Goal: Find specific page/section: Find specific page/section

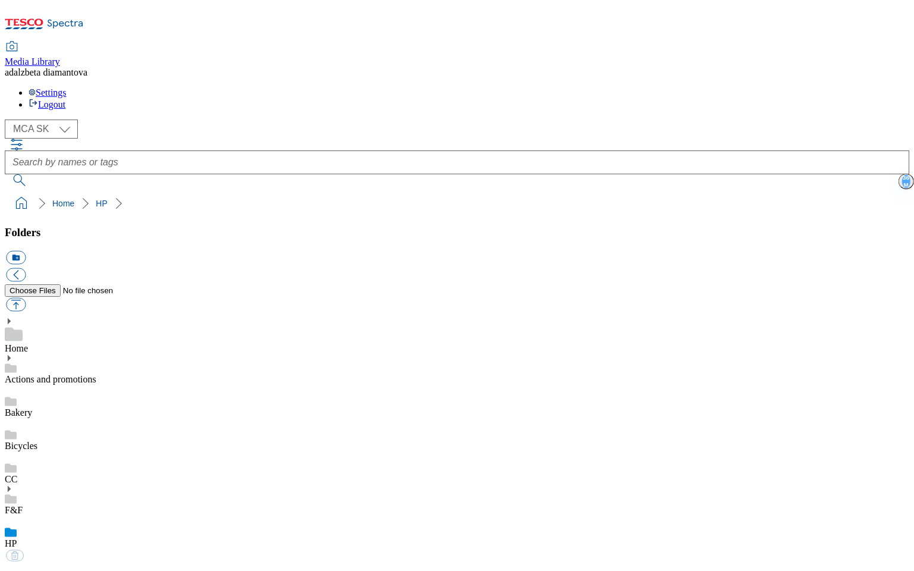
select select "flare-mca-sk"
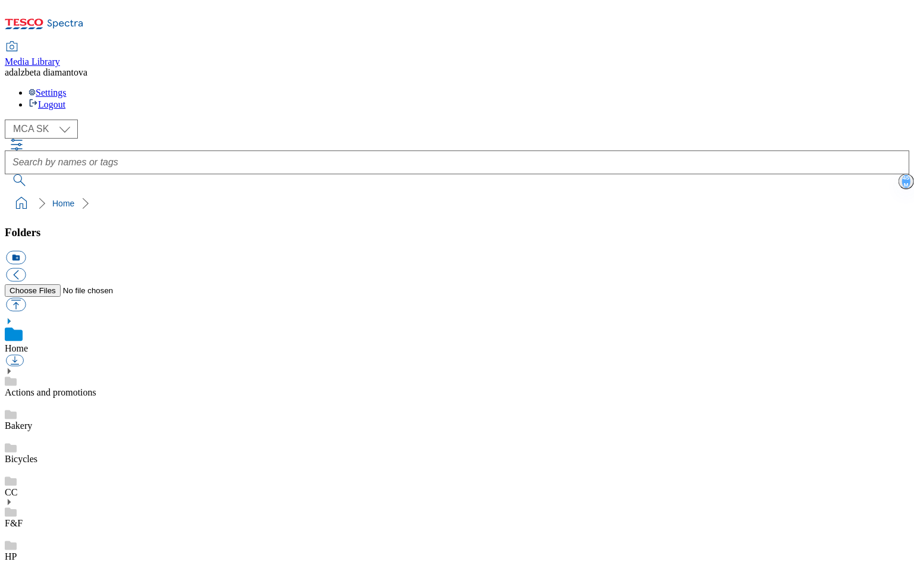
click at [90, 119] on div "( optional ) MCA CZ MCA HU MCA SK MCA SK" at bounding box center [457, 128] width 905 height 19
click at [71, 119] on select "MCA CZ MCA HU MCA SK" at bounding box center [41, 128] width 73 height 19
select select "flare-mca-cz"
click at [8, 119] on select "MCA CZ MCA HU MCA SK" at bounding box center [41, 128] width 73 height 19
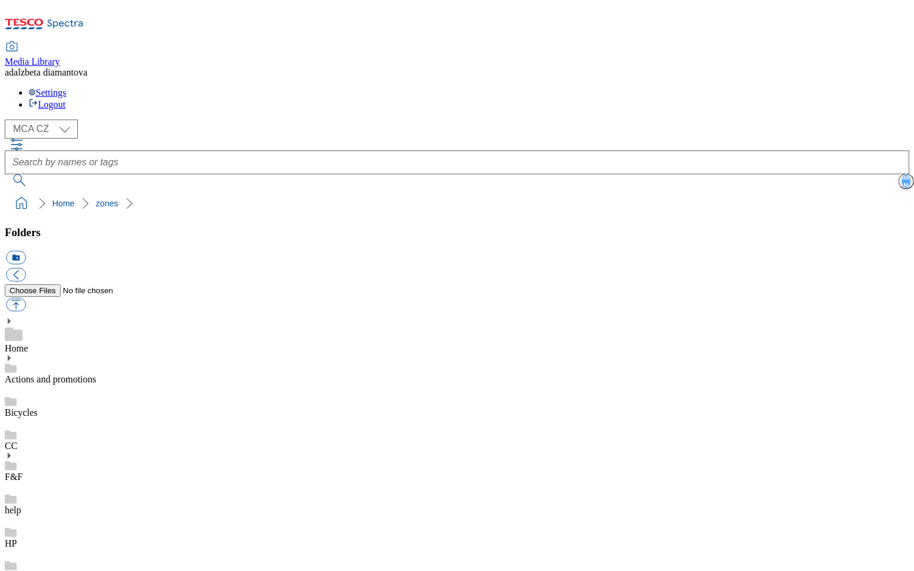
scroll to position [0, 0]
